Goal: Navigation & Orientation: Find specific page/section

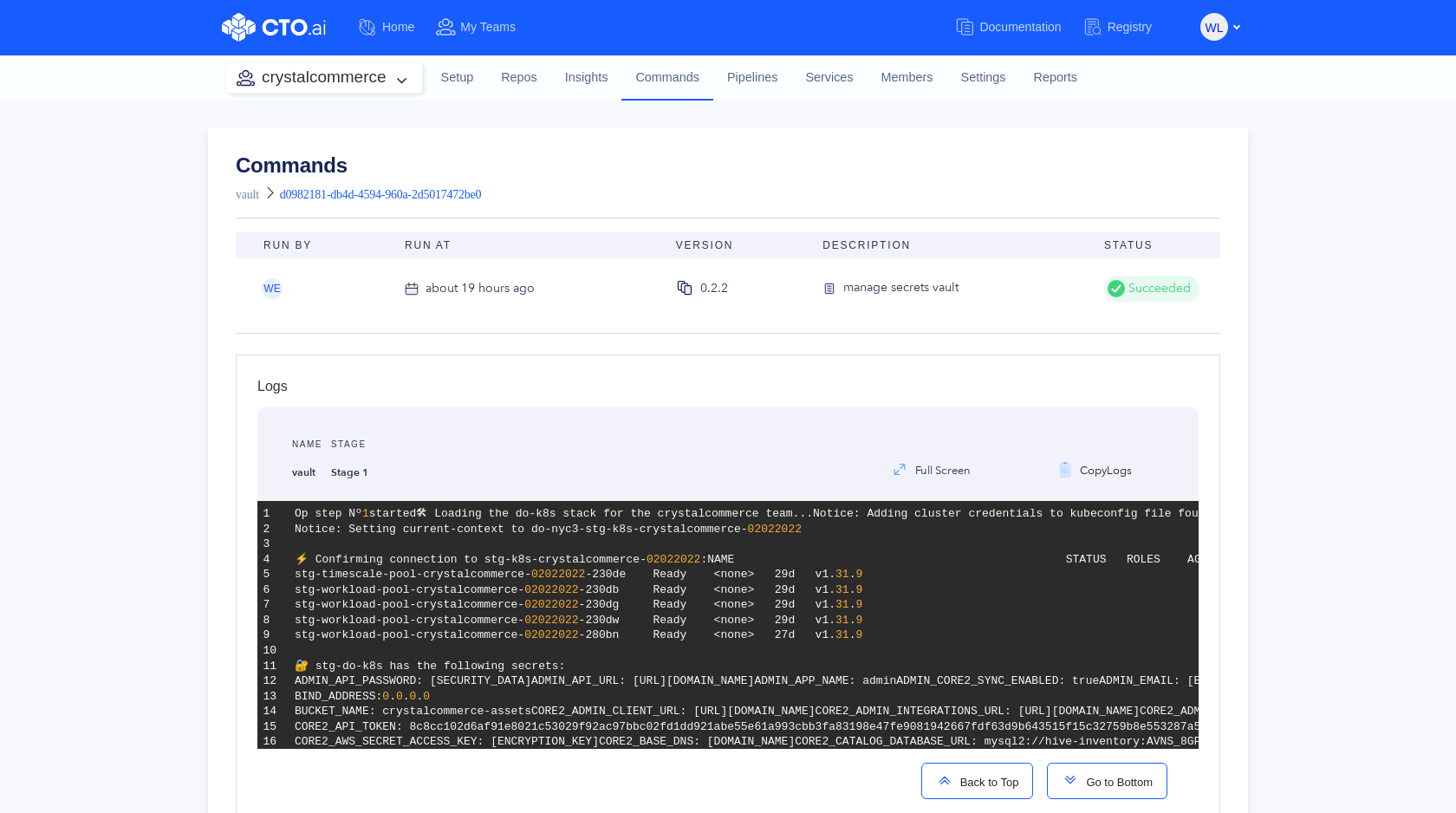
scroll to position [2129, 0]
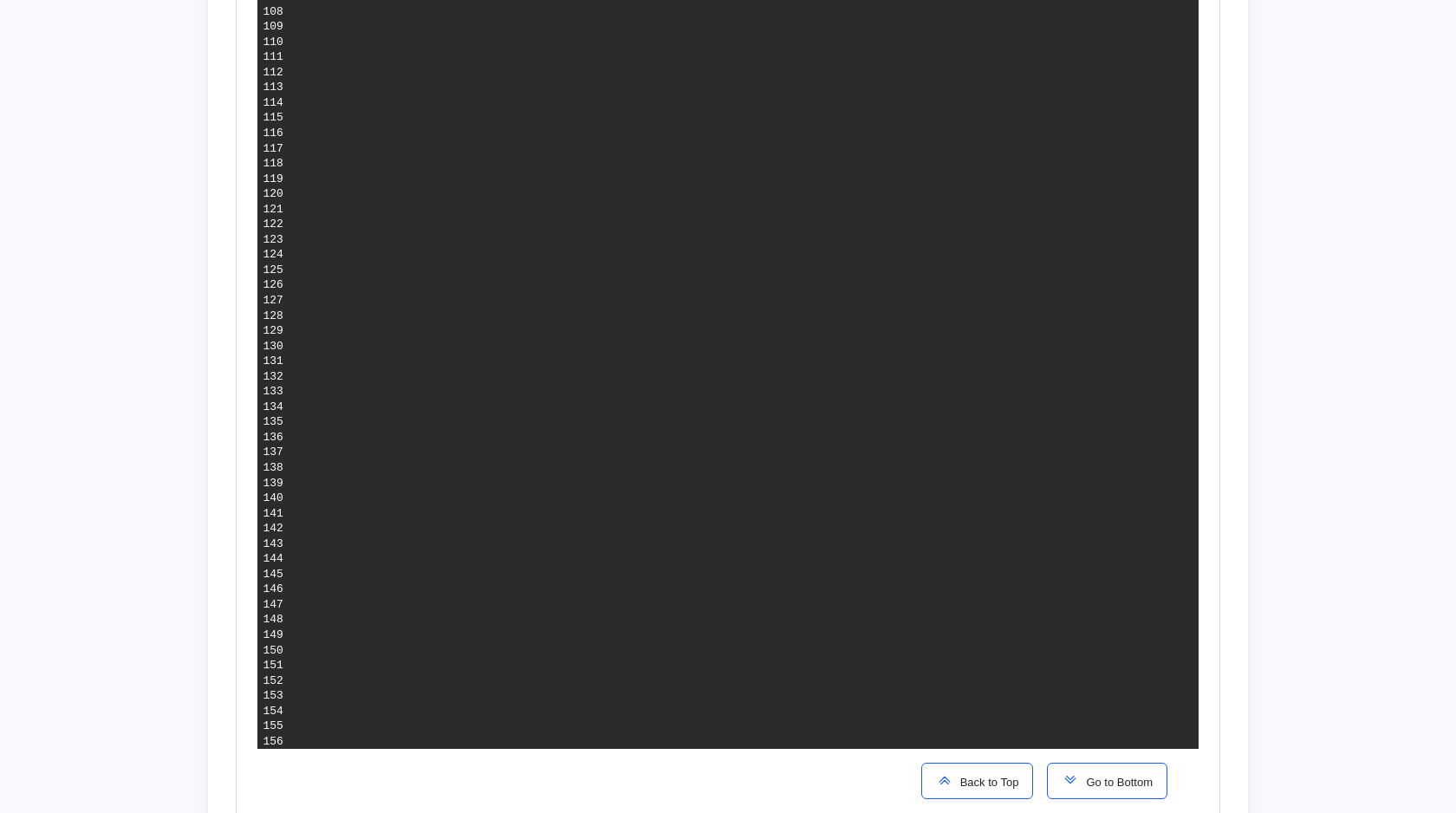
click at [979, 791] on button "Back to Top" at bounding box center [977, 781] width 113 height 37
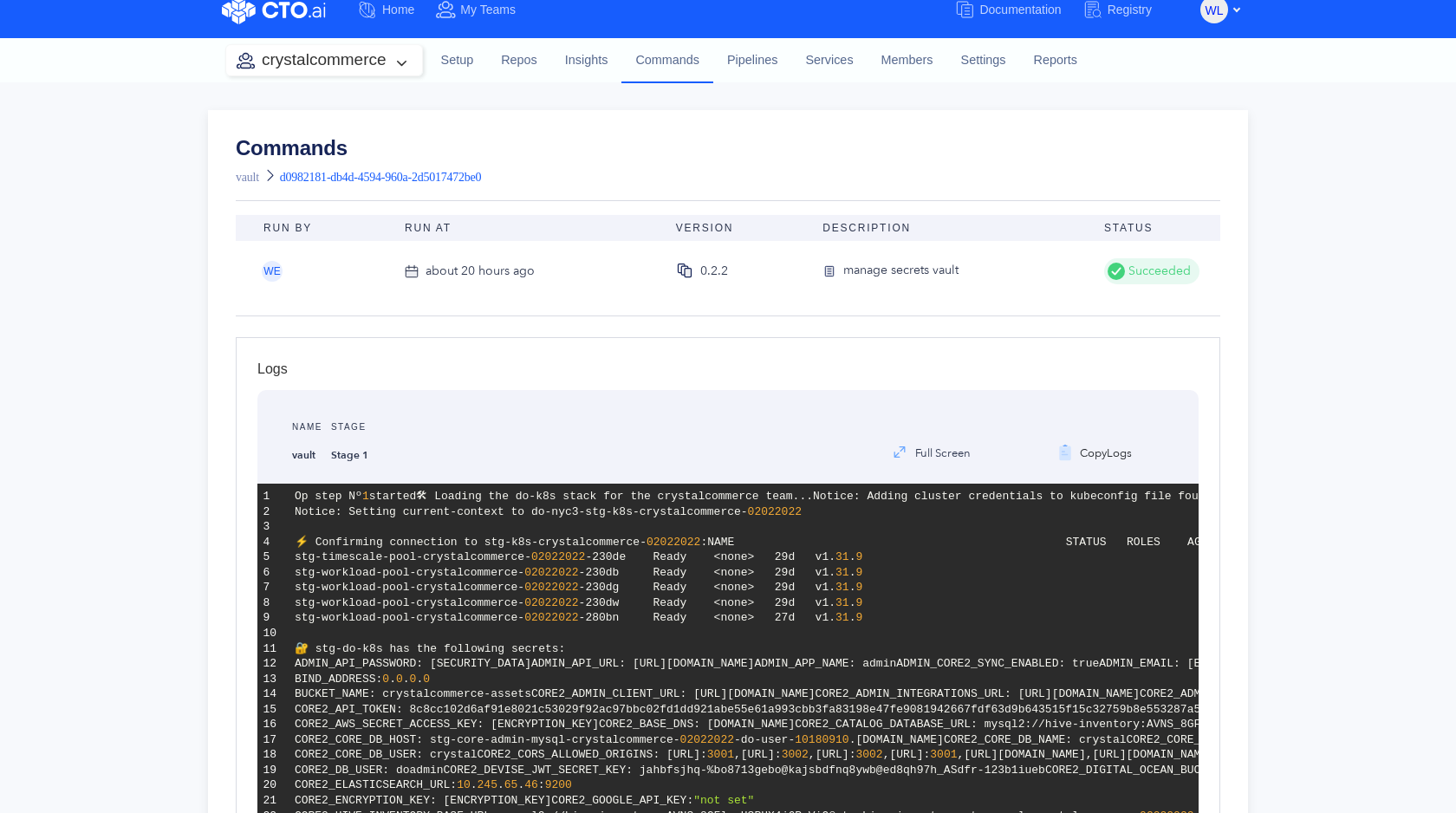
scroll to position [0, 0]
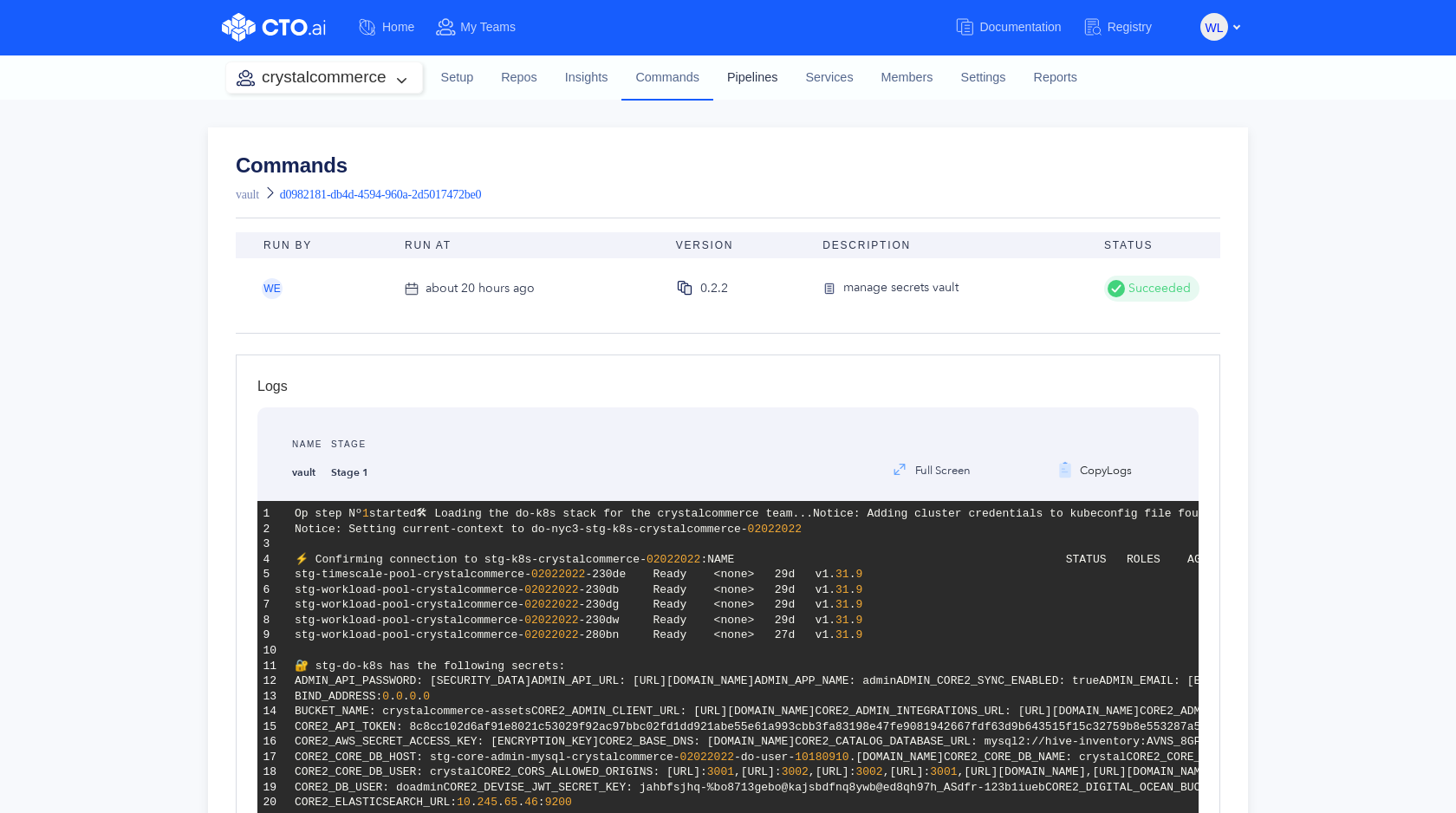
click at [745, 79] on link "Pipelines" at bounding box center [752, 78] width 78 height 47
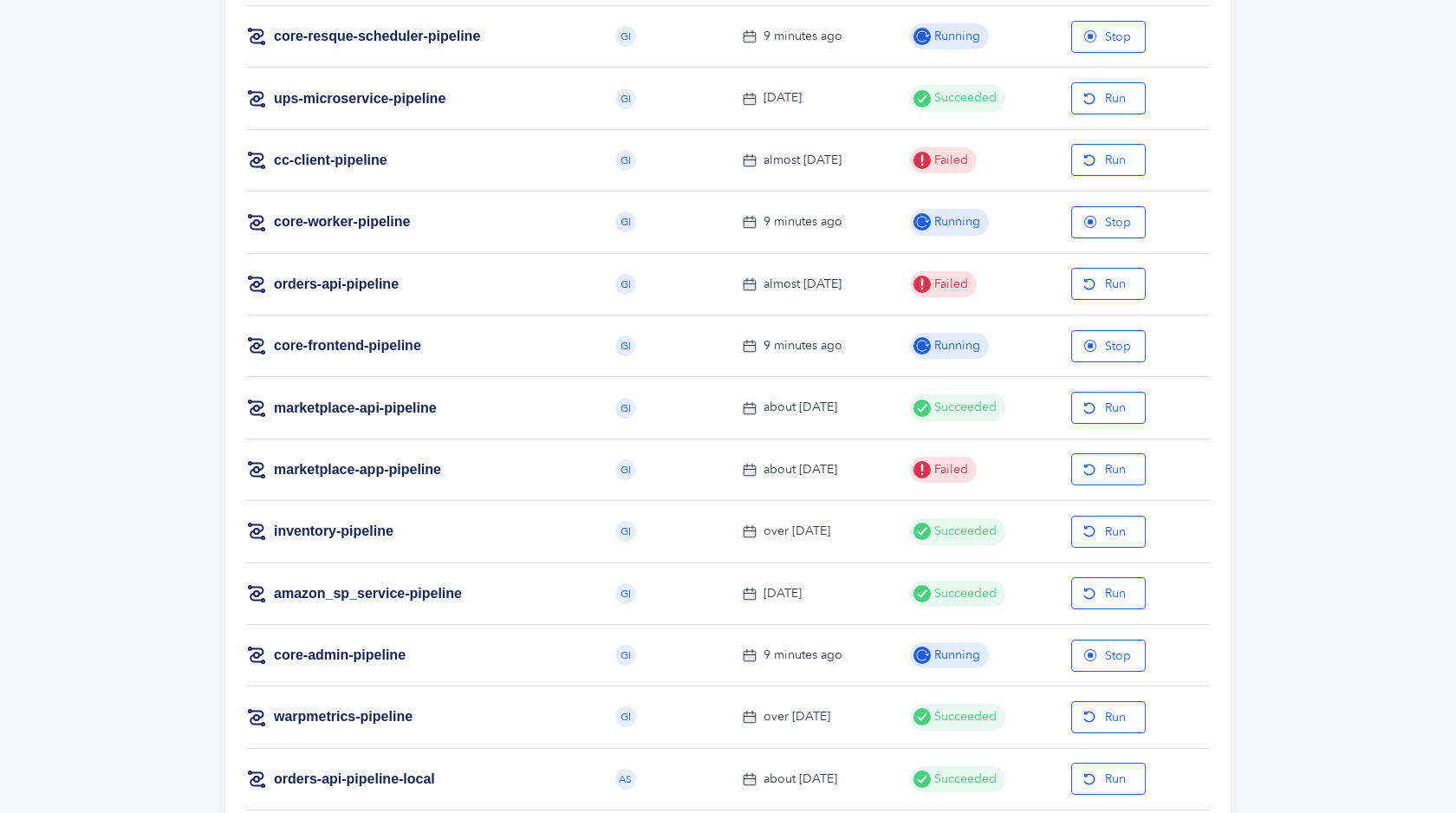
scroll to position [1669, 0]
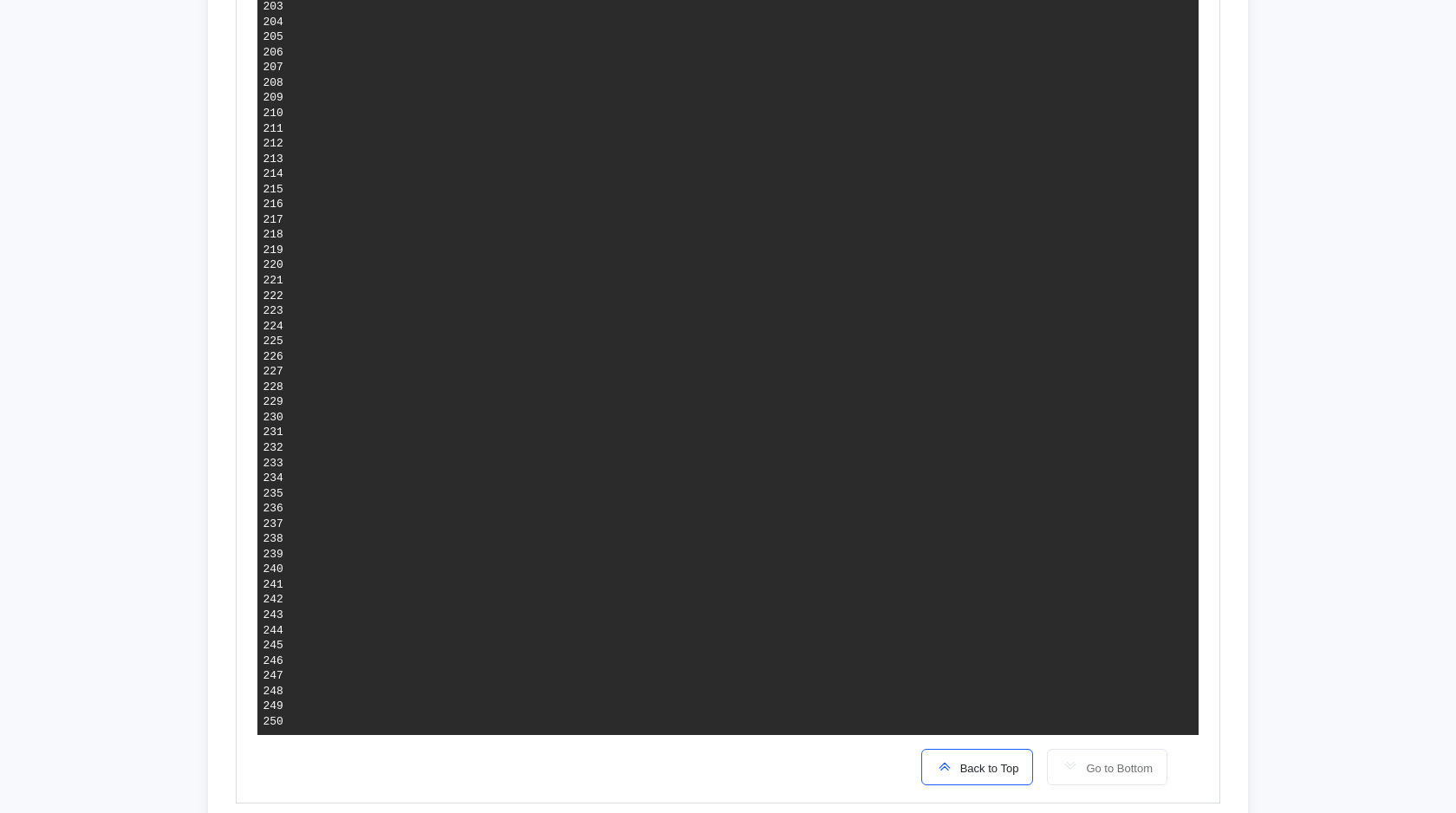
scroll to position [3658, 0]
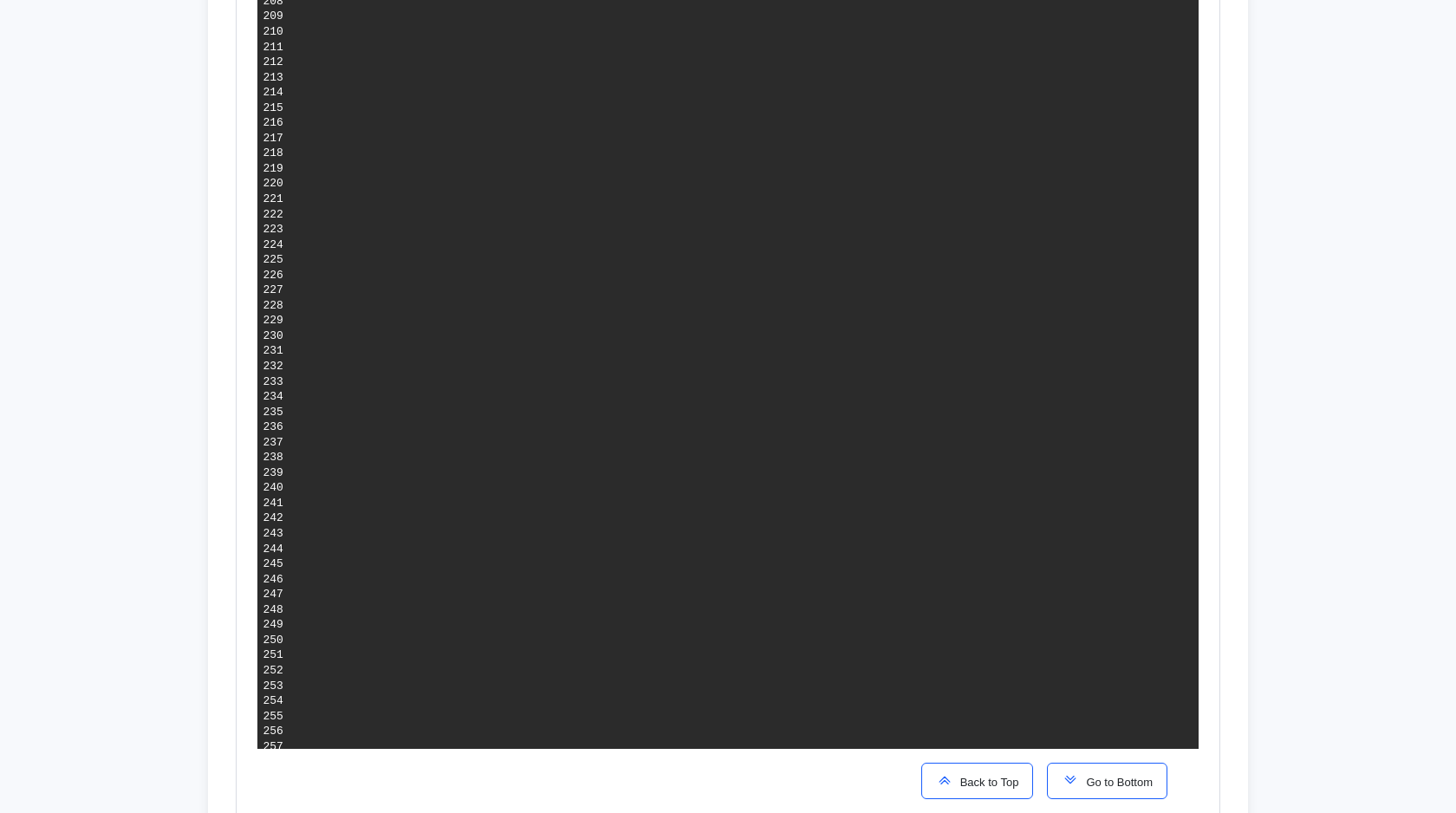
click at [1113, 784] on span "Go to Bottom" at bounding box center [1116, 782] width 73 height 13
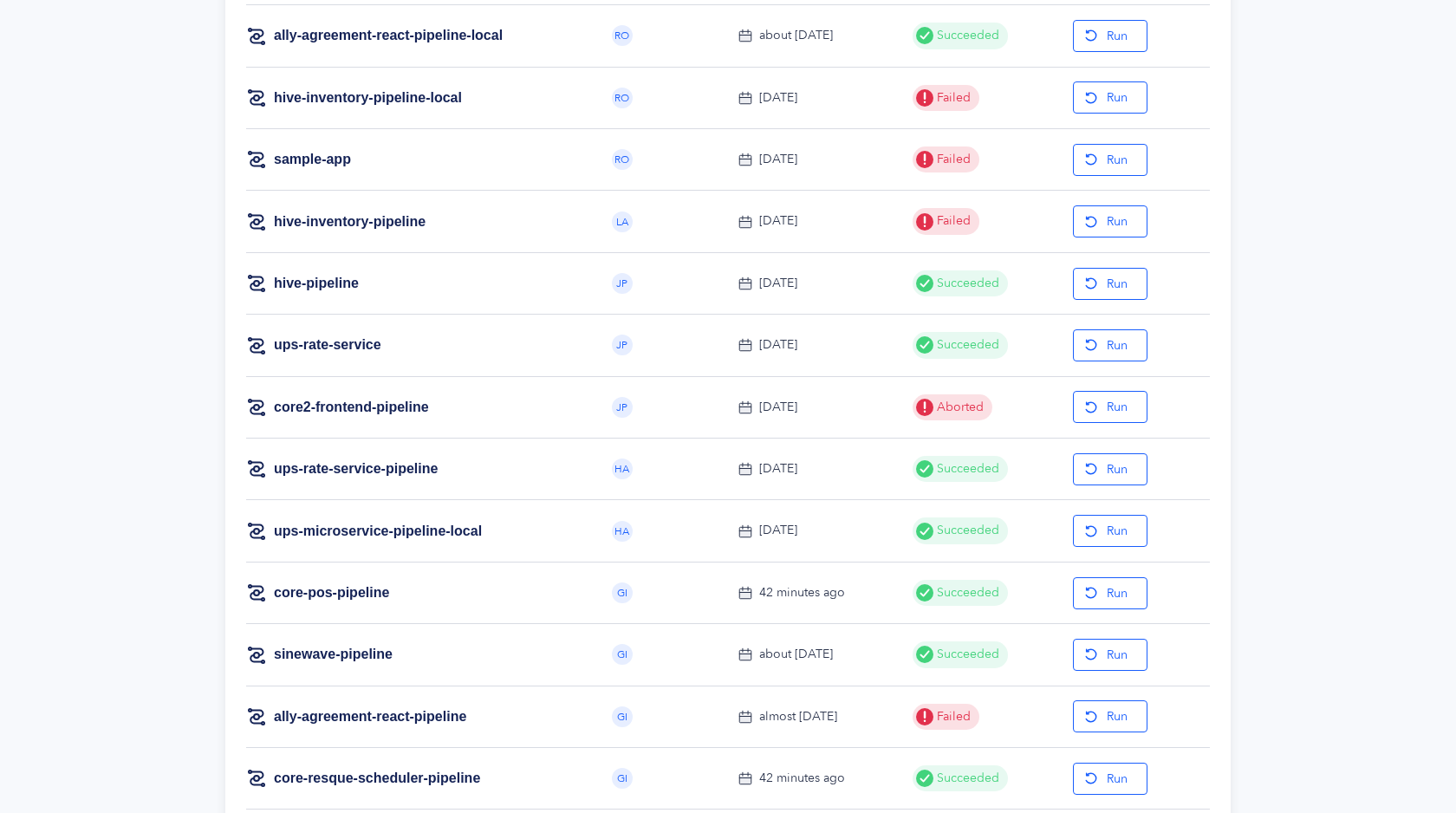
scroll to position [908, 0]
